Goal: Task Accomplishment & Management: Use online tool/utility

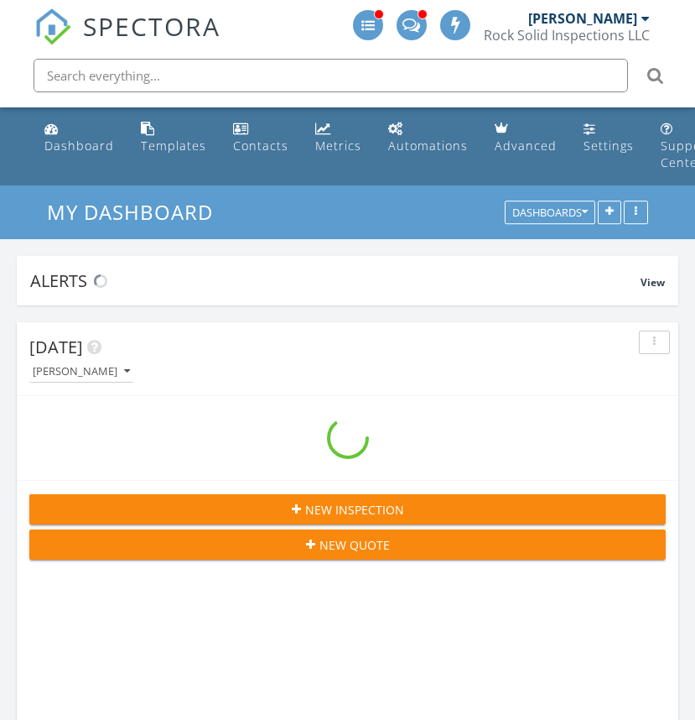
scroll to position [2895, 721]
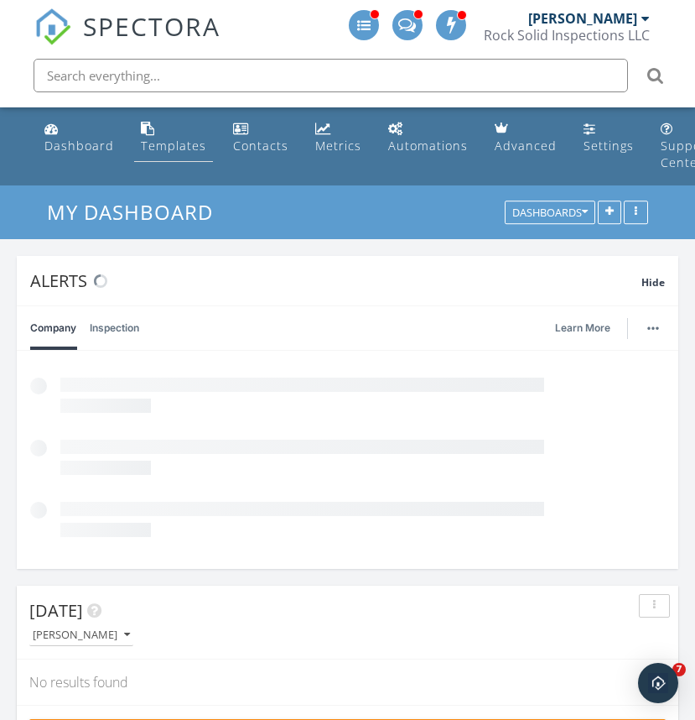
click at [175, 108] on li "Templates" at bounding box center [174, 137] width 86 height 61
click at [484, 54] on div "[PERSON_NAME] Rock Solid Inspections LLC" at bounding box center [567, 27] width 166 height 54
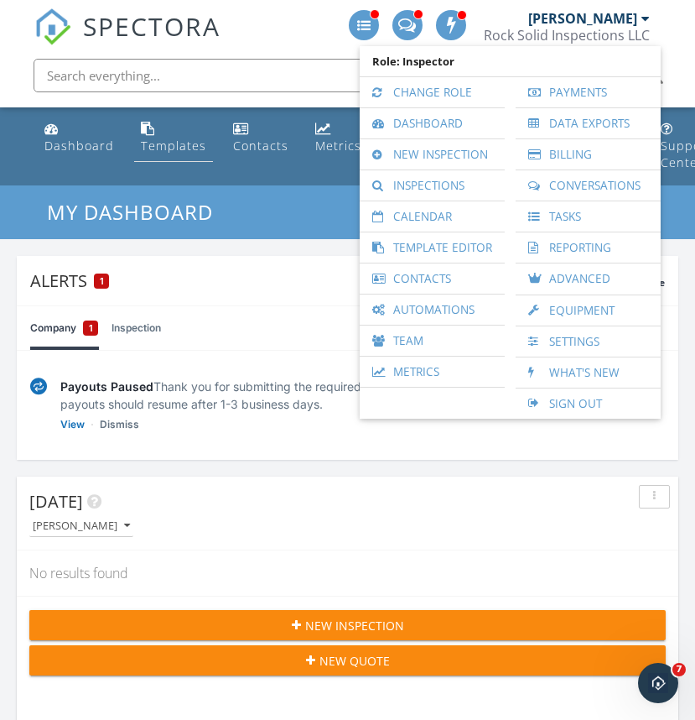
click at [175, 110] on li "Templates" at bounding box center [174, 137] width 86 height 61
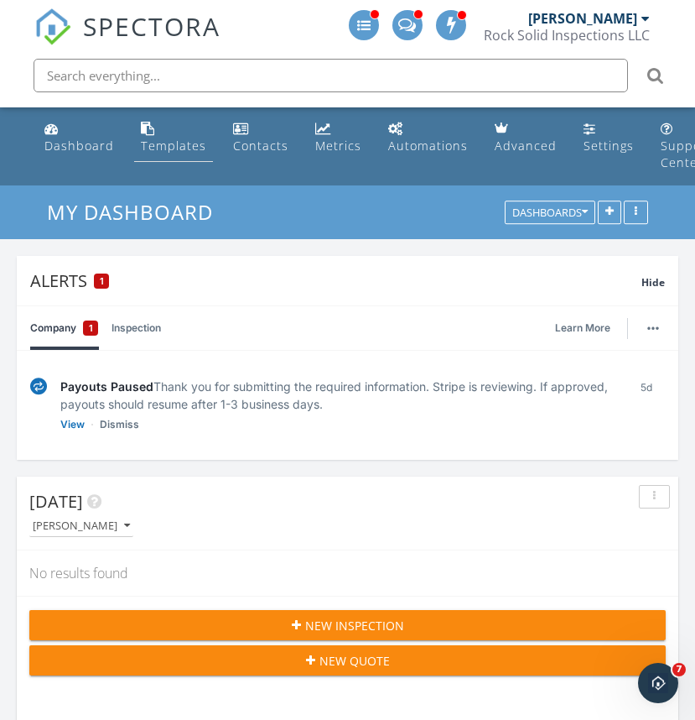
click at [175, 114] on link "Templates" at bounding box center [173, 138] width 79 height 48
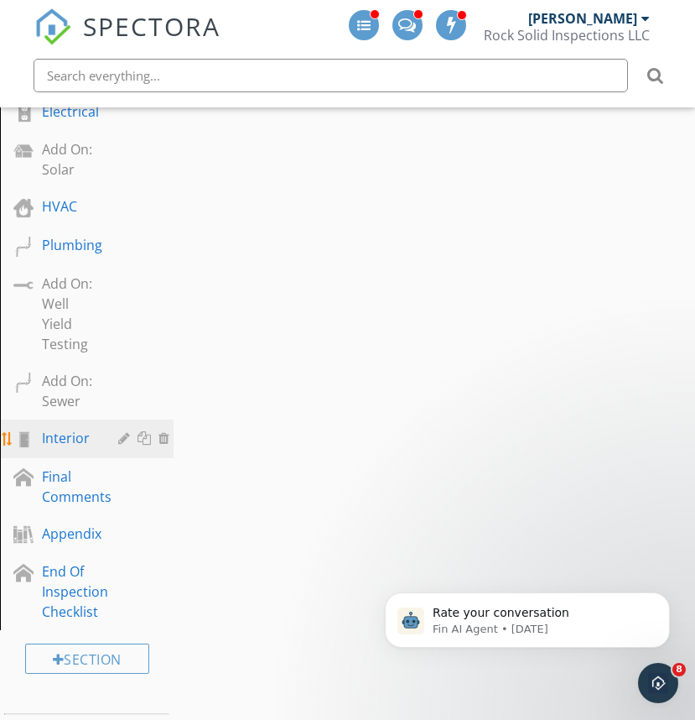
scroll to position [962, 0]
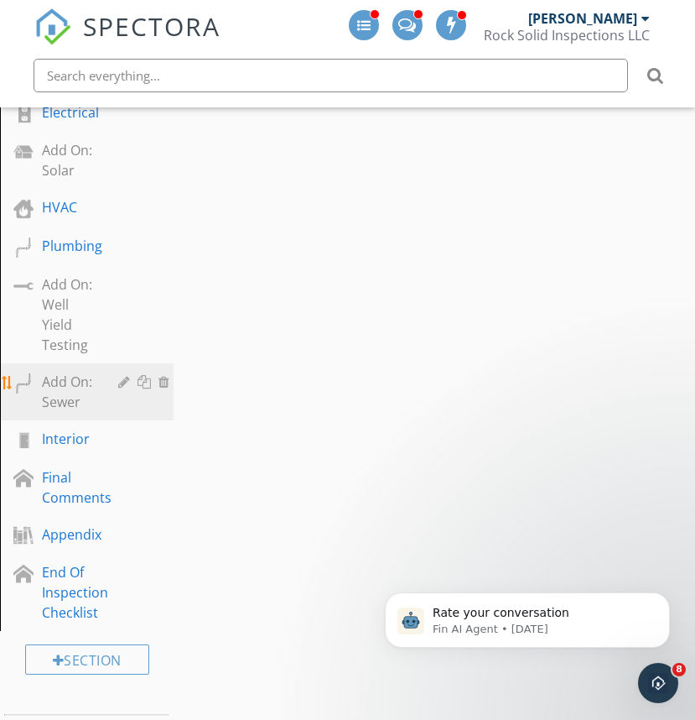
click at [75, 372] on div "Add On: Sewer" at bounding box center [68, 392] width 52 height 40
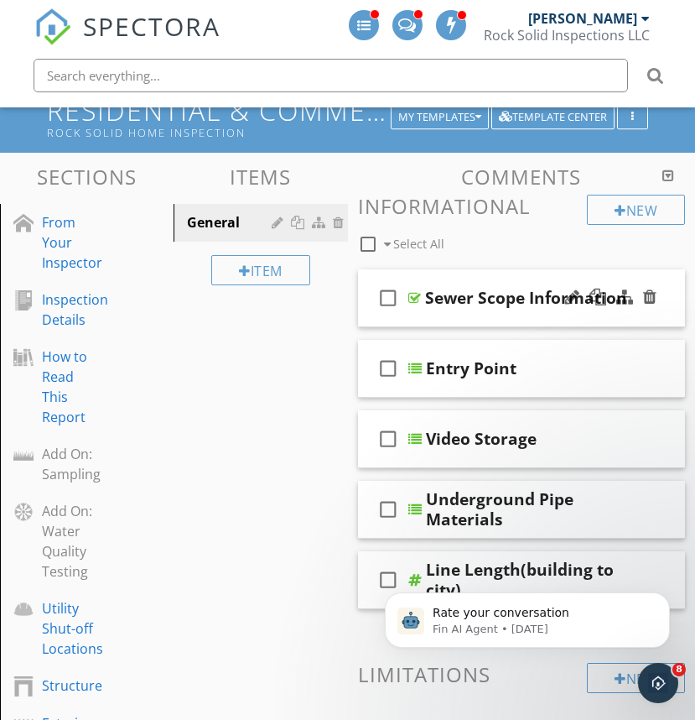
scroll to position [104, 0]
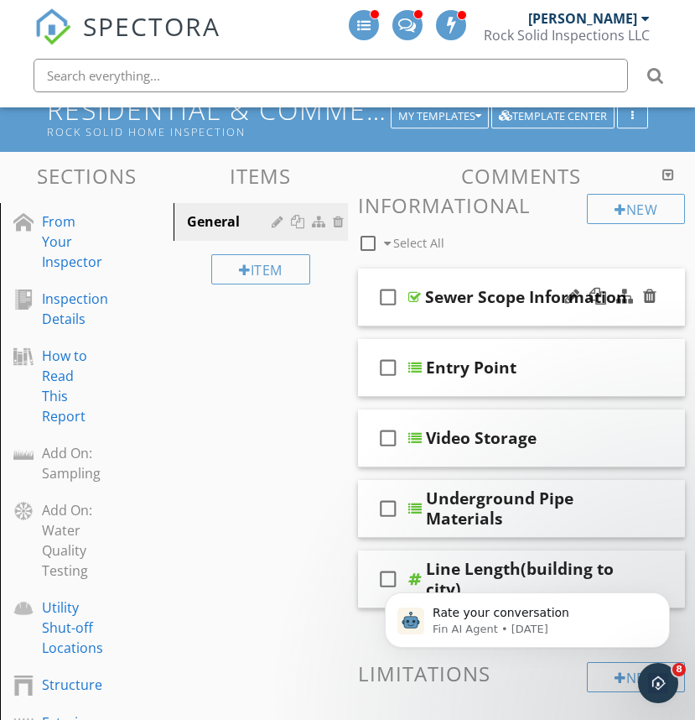
click at [414, 290] on div at bounding box center [414, 296] width 13 height 13
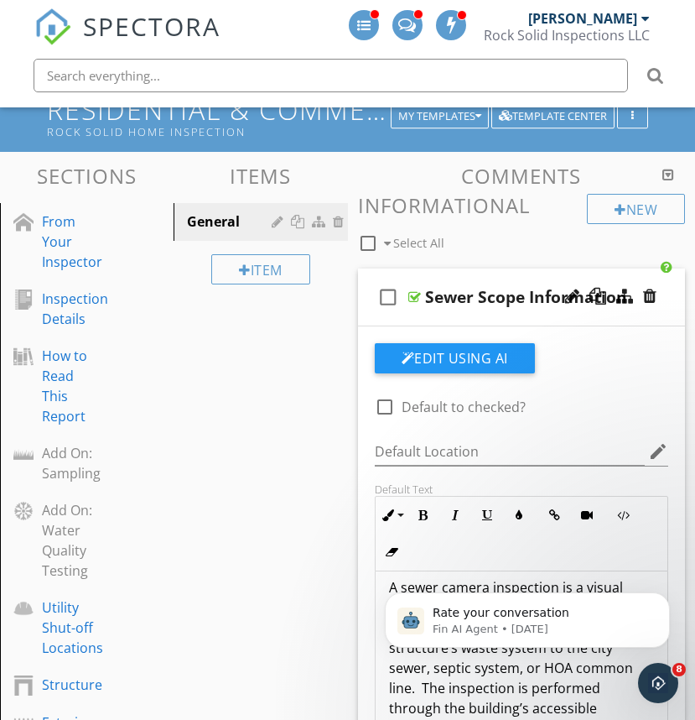
scroll to position [31, 0]
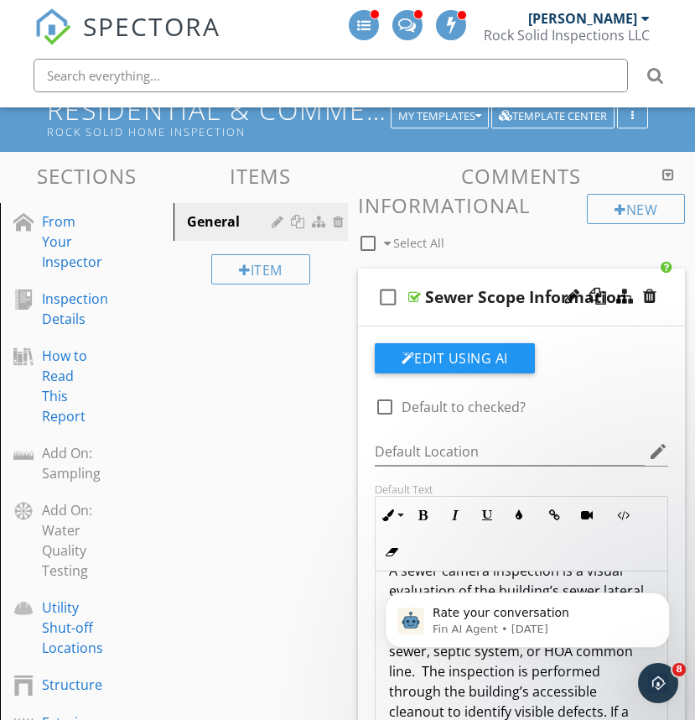
click at [502, 560] on p "A sewer camera inspection is a visual evaluation of the building’s sewer latera…" at bounding box center [522, 701] width 266 height 282
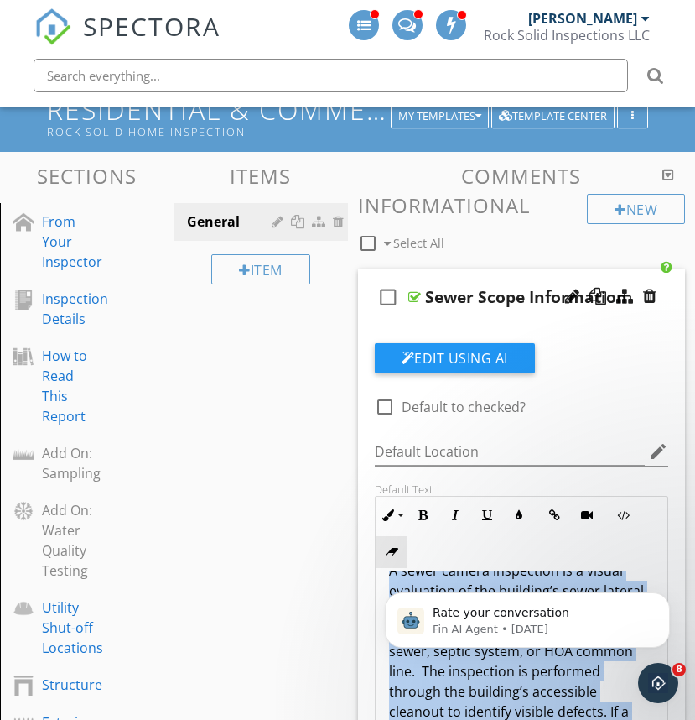
copy div "A sewer camera inspection is a visual evaluation of the building’s sewer latera…"
